Goal: Use online tool/utility: Utilize a website feature to perform a specific function

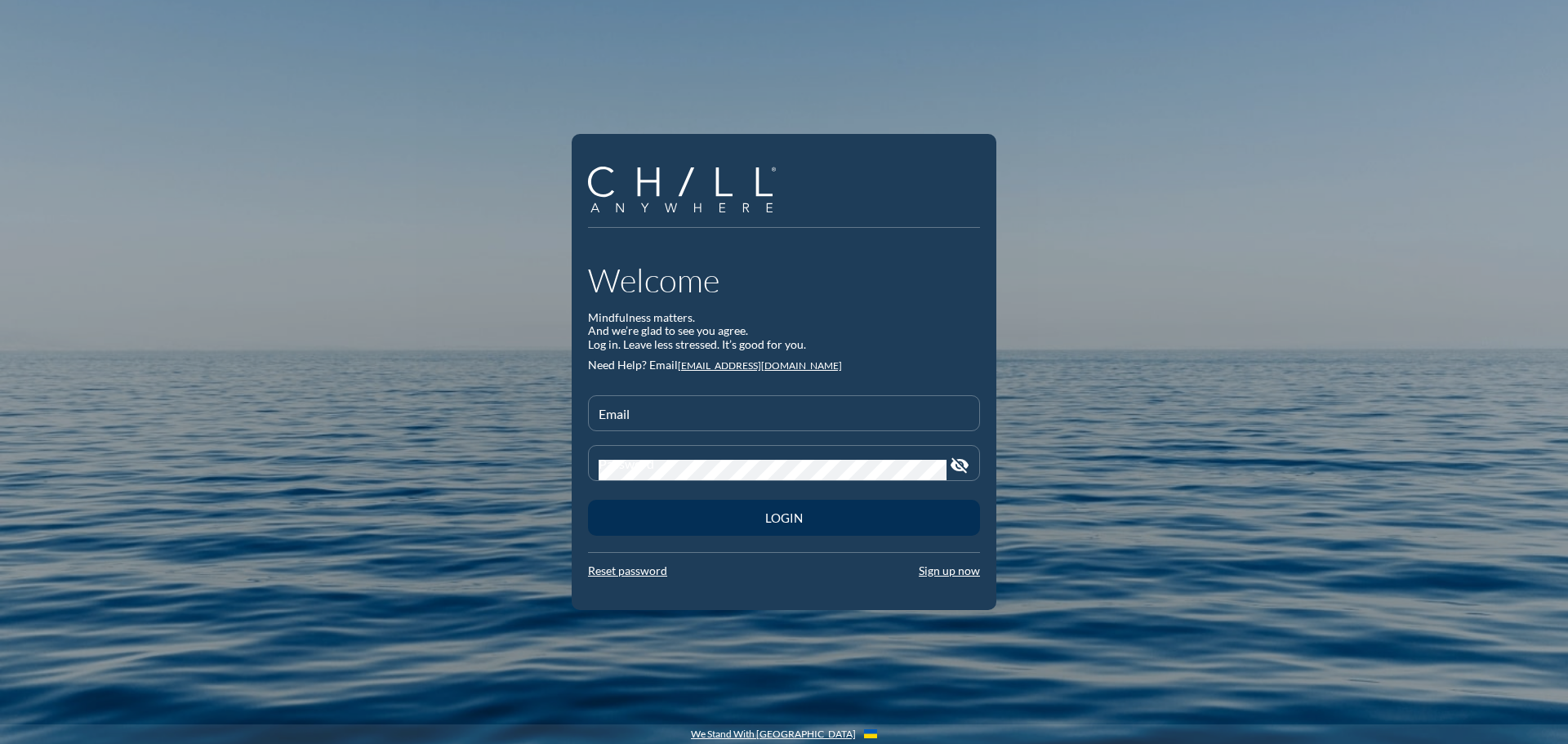
type input "[EMAIL_ADDRESS][DOMAIN_NAME]"
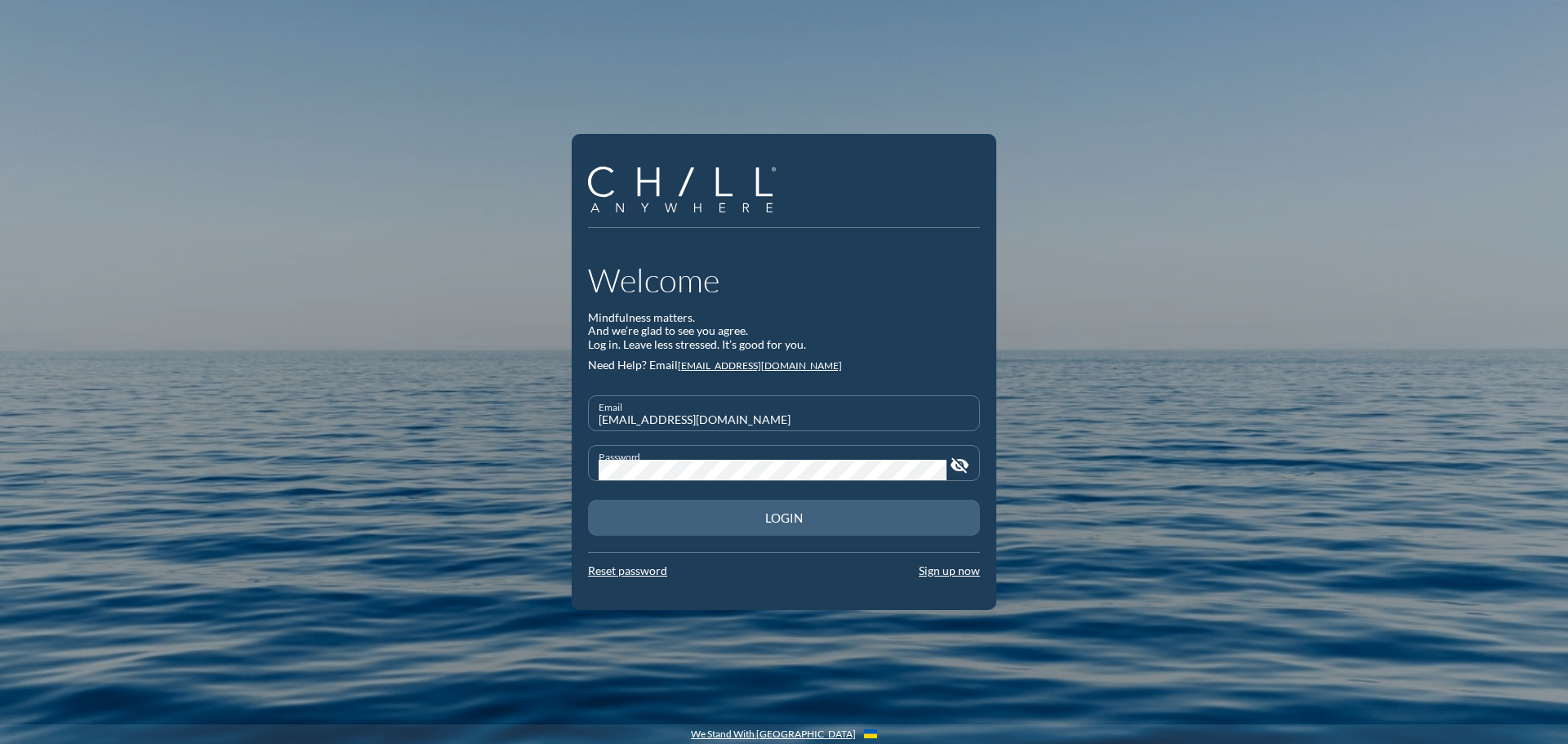
click at [881, 513] on div "Login" at bounding box center [784, 518] width 335 height 15
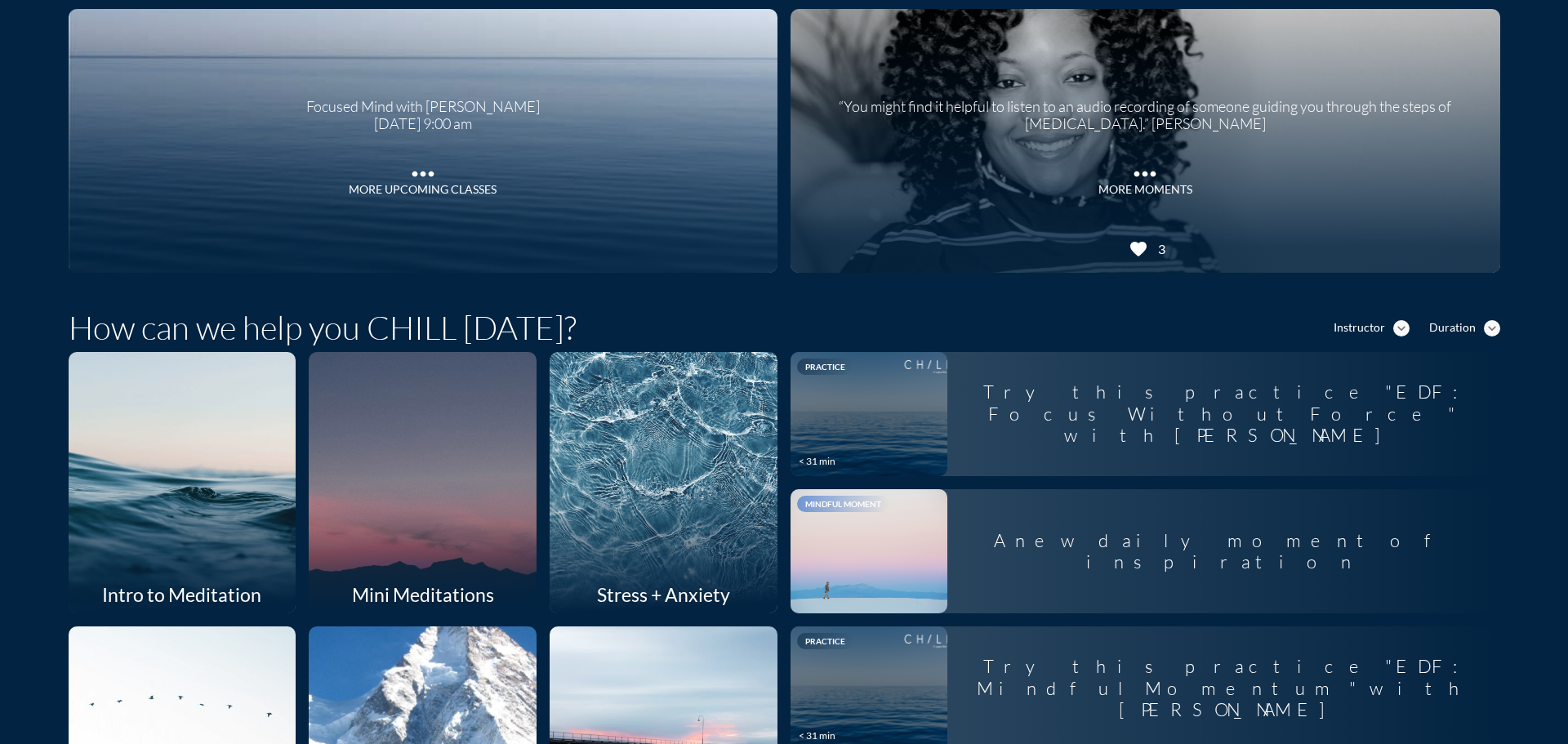
scroll to position [163, 0]
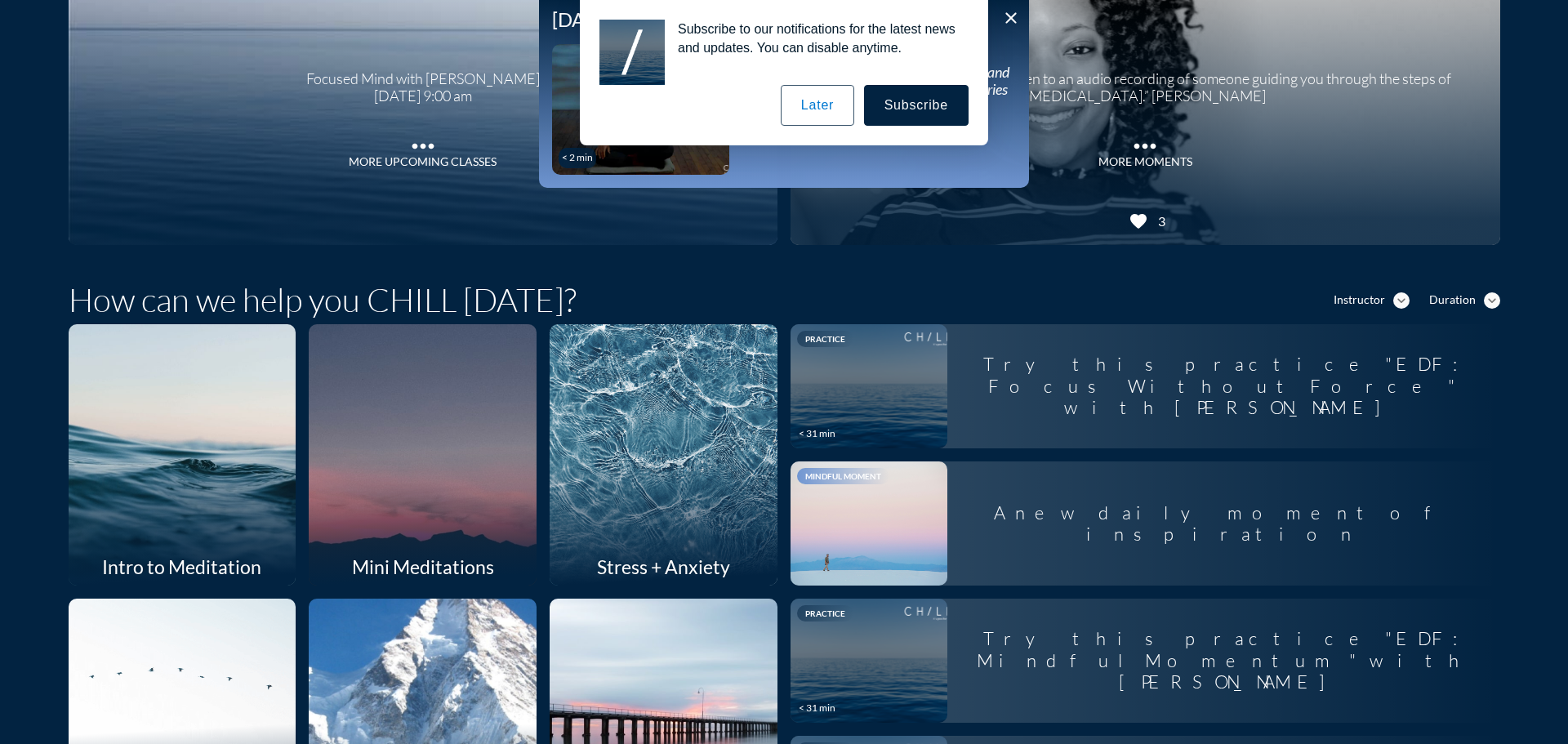
click at [823, 122] on button "Later" at bounding box center [817, 105] width 73 height 41
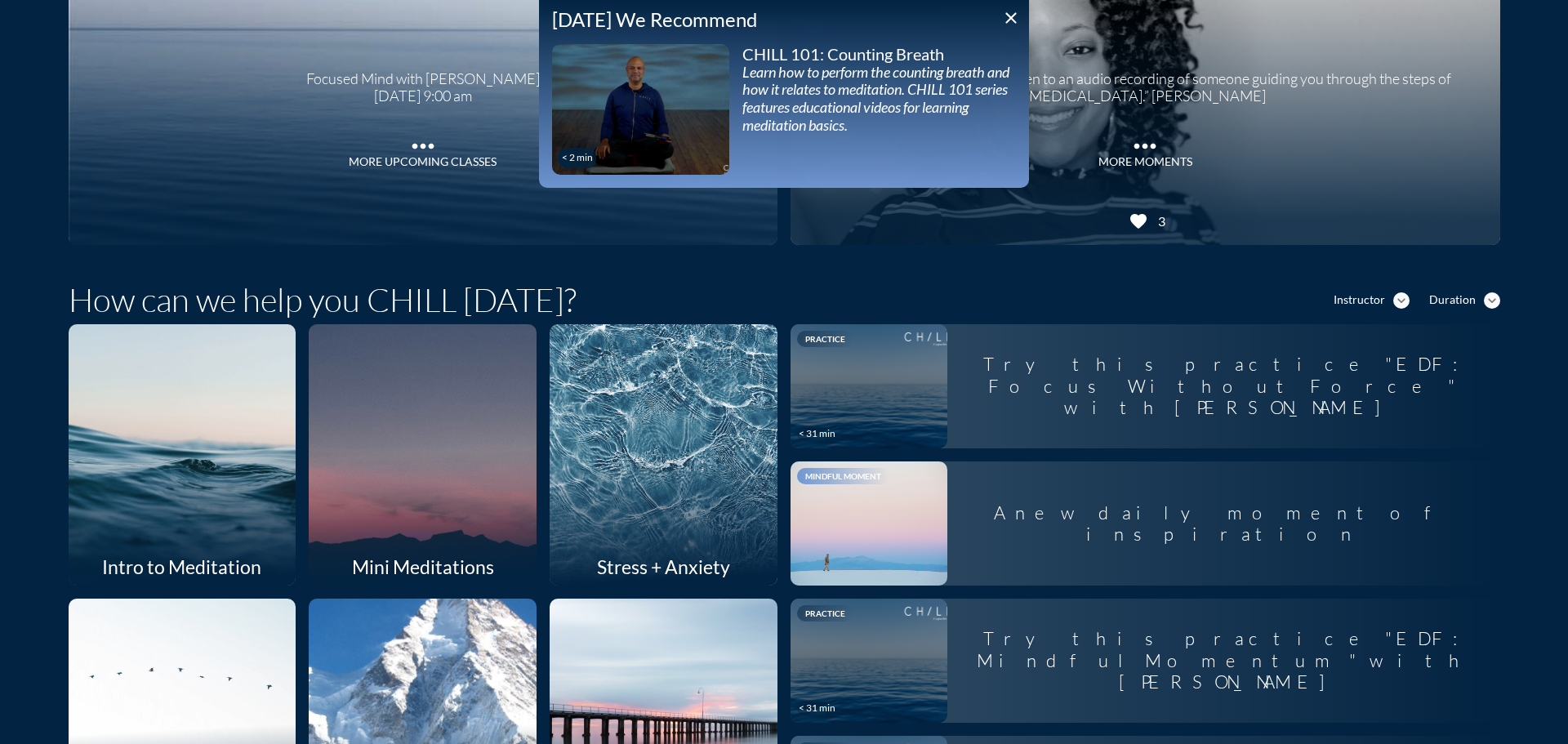
click at [1012, 22] on icon "close" at bounding box center [1011, 17] width 19 height 19
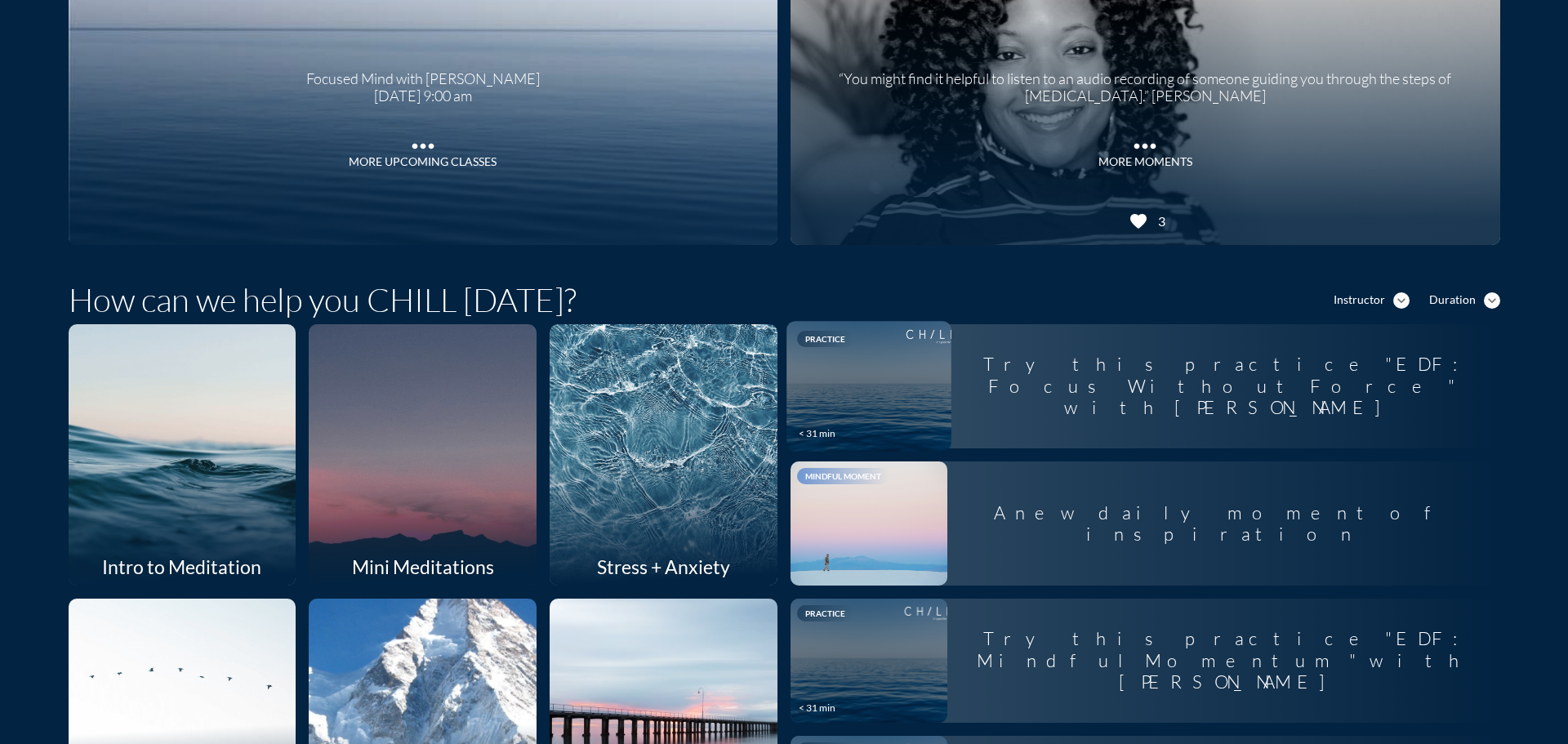
click at [1030, 375] on div "Try this practice "EDF: Focus Without Force " with [PERSON_NAME]" at bounding box center [1224, 385] width 553 height 91
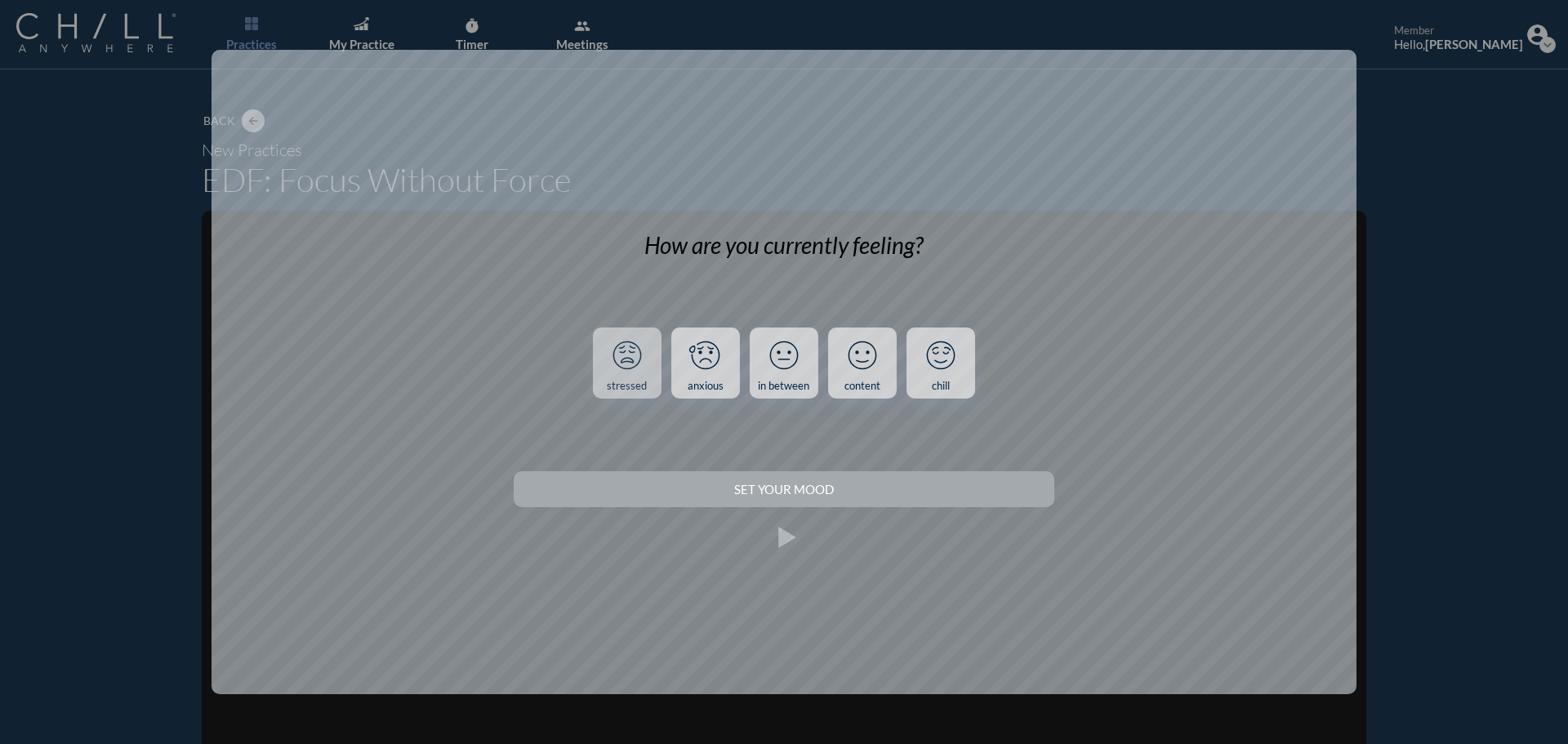
click at [618, 380] on div "stressed" at bounding box center [627, 386] width 40 height 13
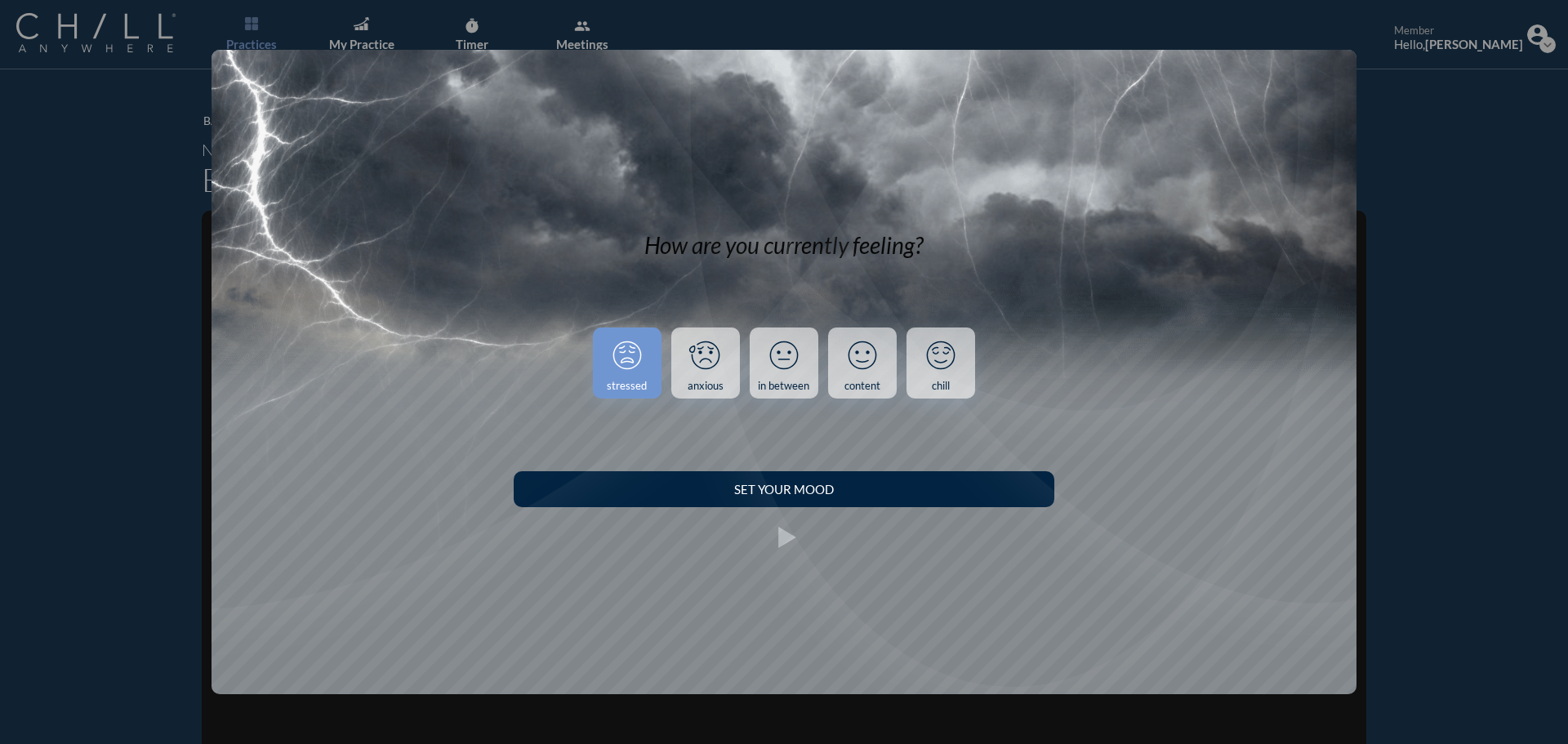
click at [824, 492] on div at bounding box center [1013, 113] width 644 height 1145
click at [822, 485] on div at bounding box center [1013, 113] width 644 height 1145
click at [624, 381] on div "stressed" at bounding box center [627, 386] width 40 height 13
click at [792, 497] on div at bounding box center [1013, 113] width 644 height 1145
click at [784, 485] on div at bounding box center [1013, 113] width 644 height 1145
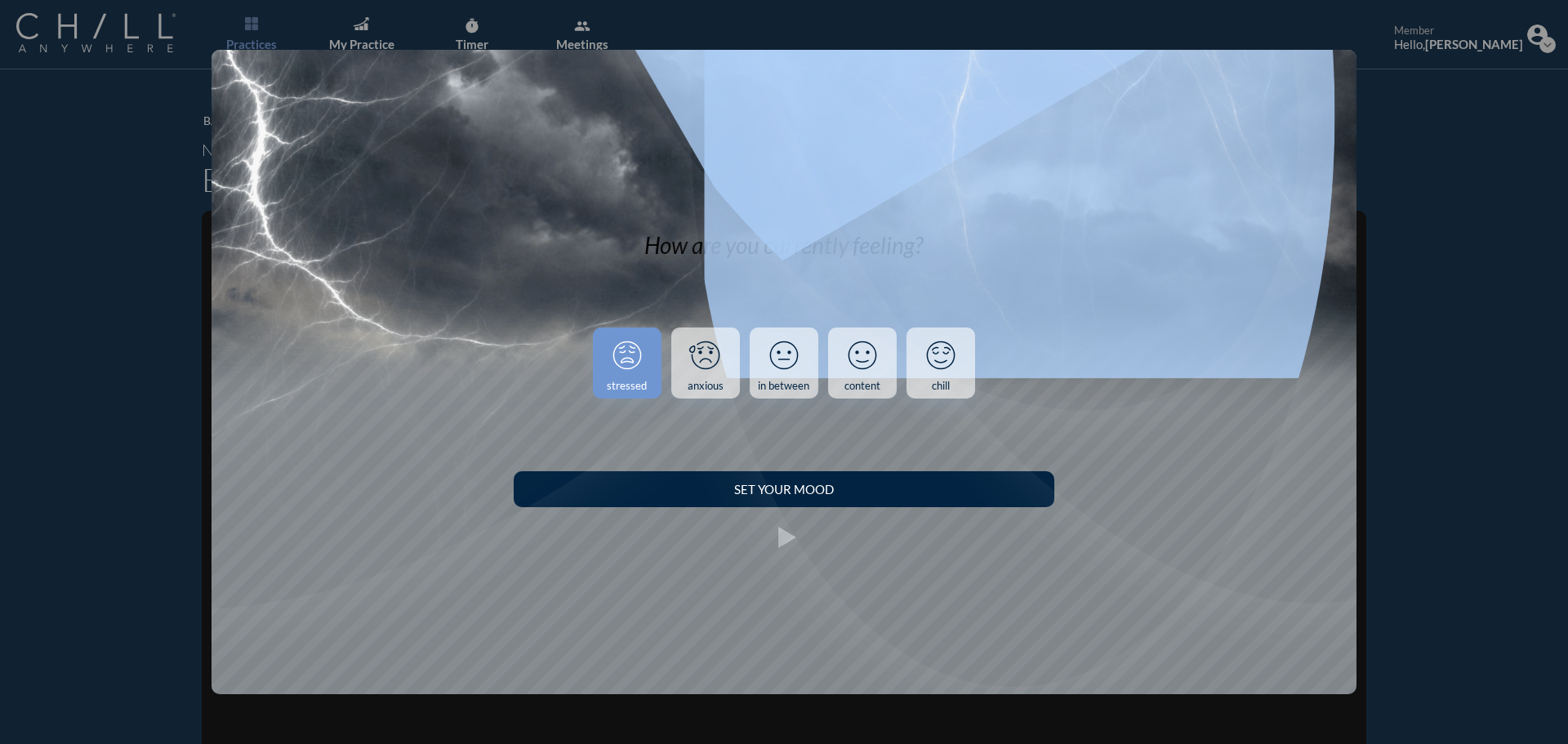
click at [784, 485] on div at bounding box center [1013, 113] width 644 height 1145
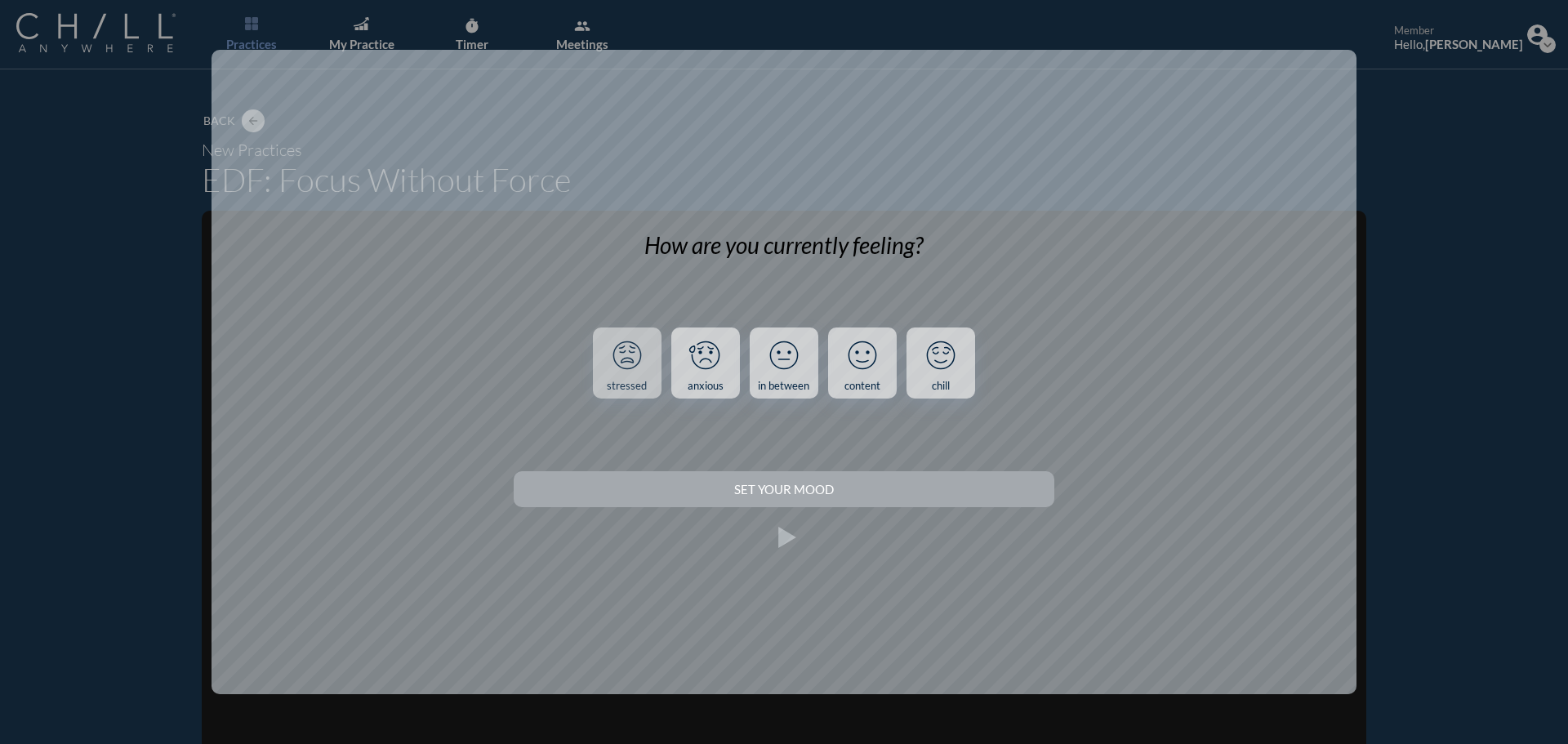
click at [622, 352] on icon at bounding box center [627, 355] width 42 height 42
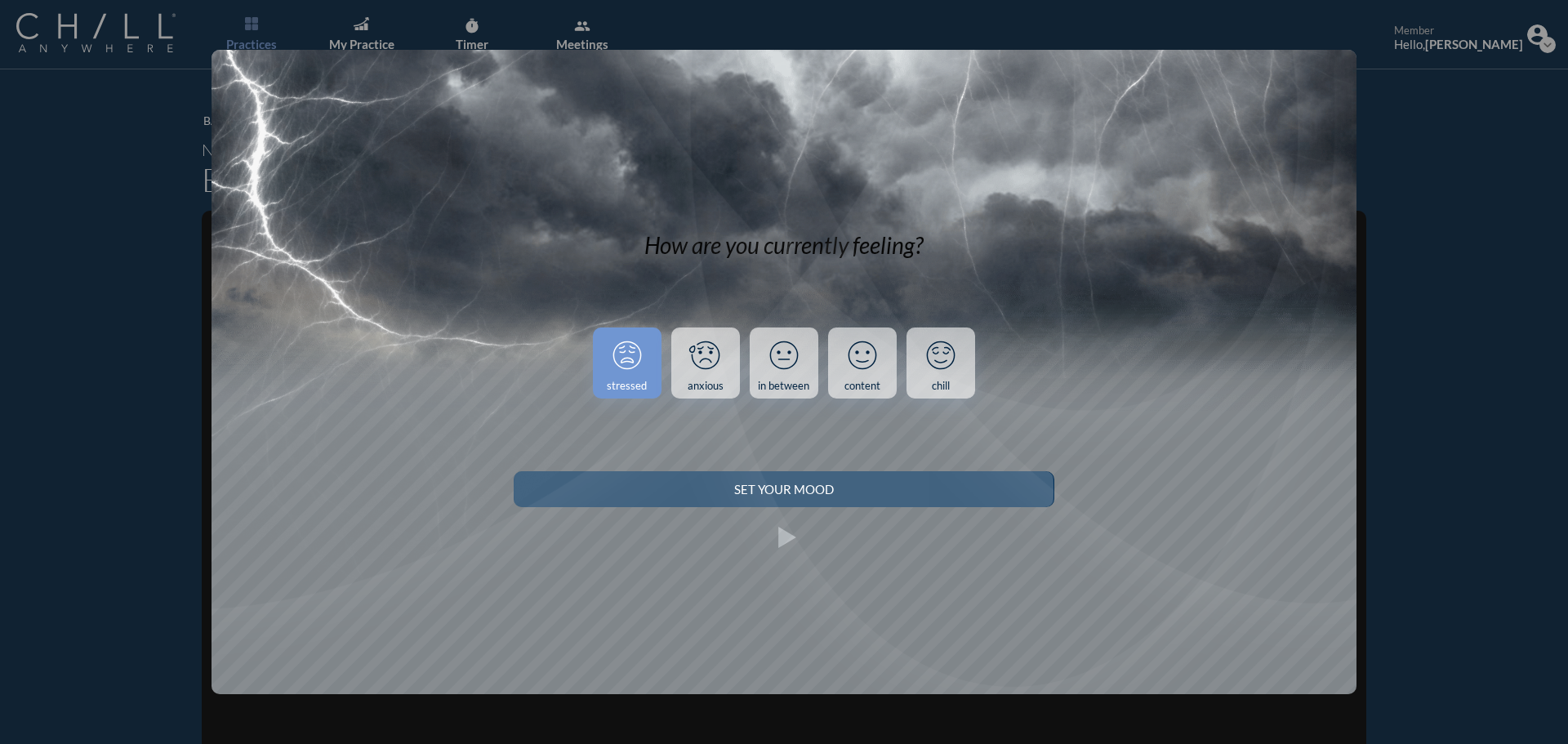
click at [763, 494] on div "Set your Mood" at bounding box center [783, 489] width 482 height 15
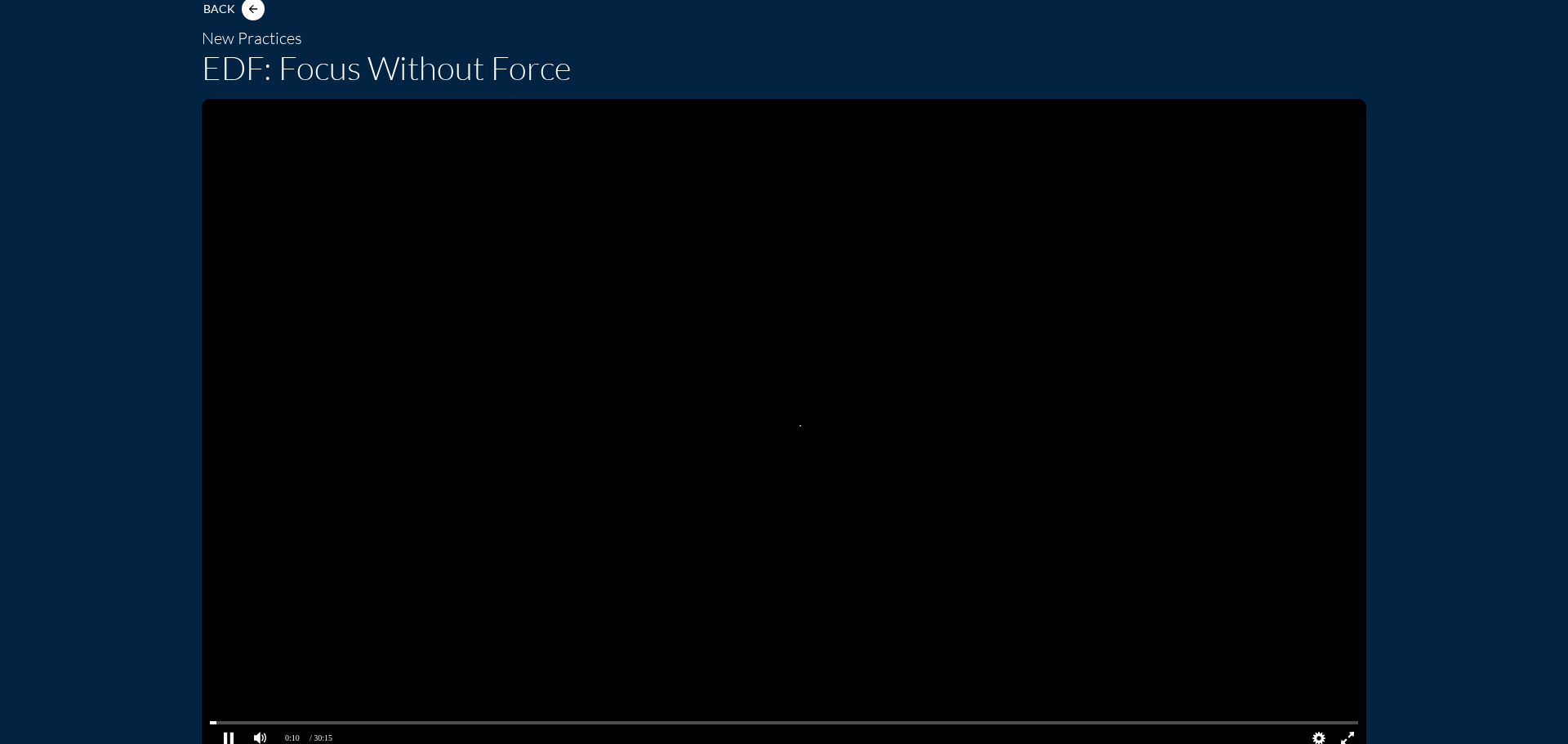
scroll to position [163, 0]
